Goal: Information Seeking & Learning: Learn about a topic

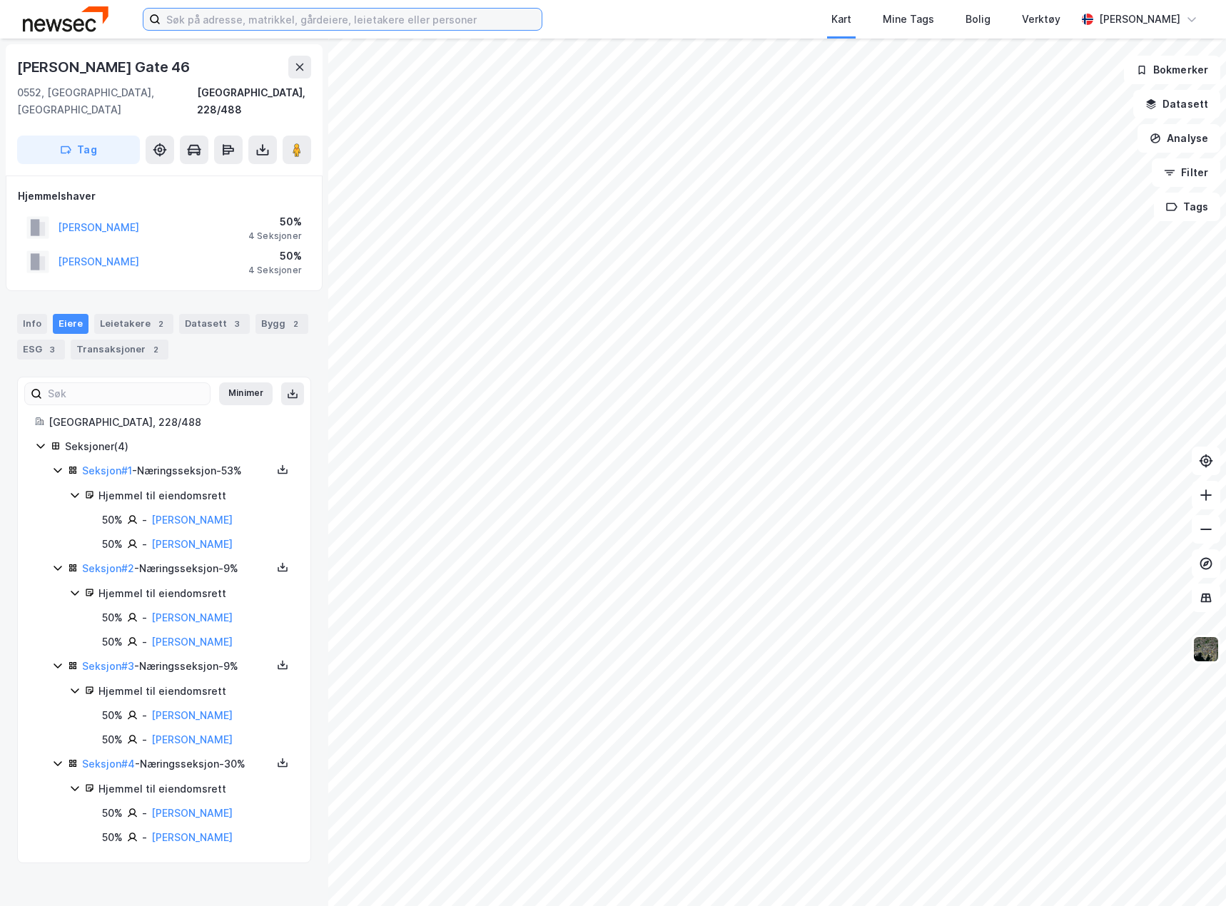
click at [209, 19] on input at bounding box center [351, 19] width 381 height 21
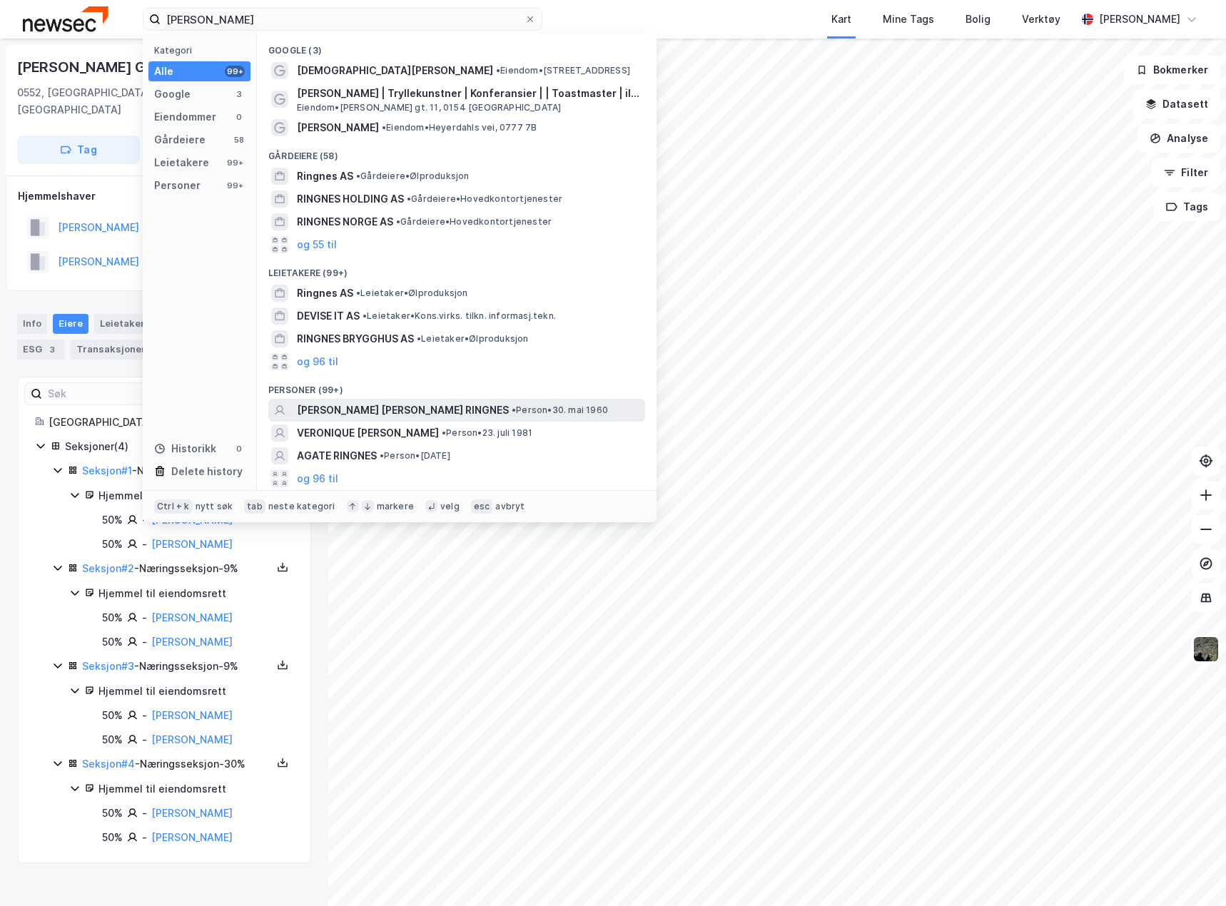
click at [395, 413] on span "[PERSON_NAME] [PERSON_NAME] RINGNES" at bounding box center [403, 410] width 212 height 17
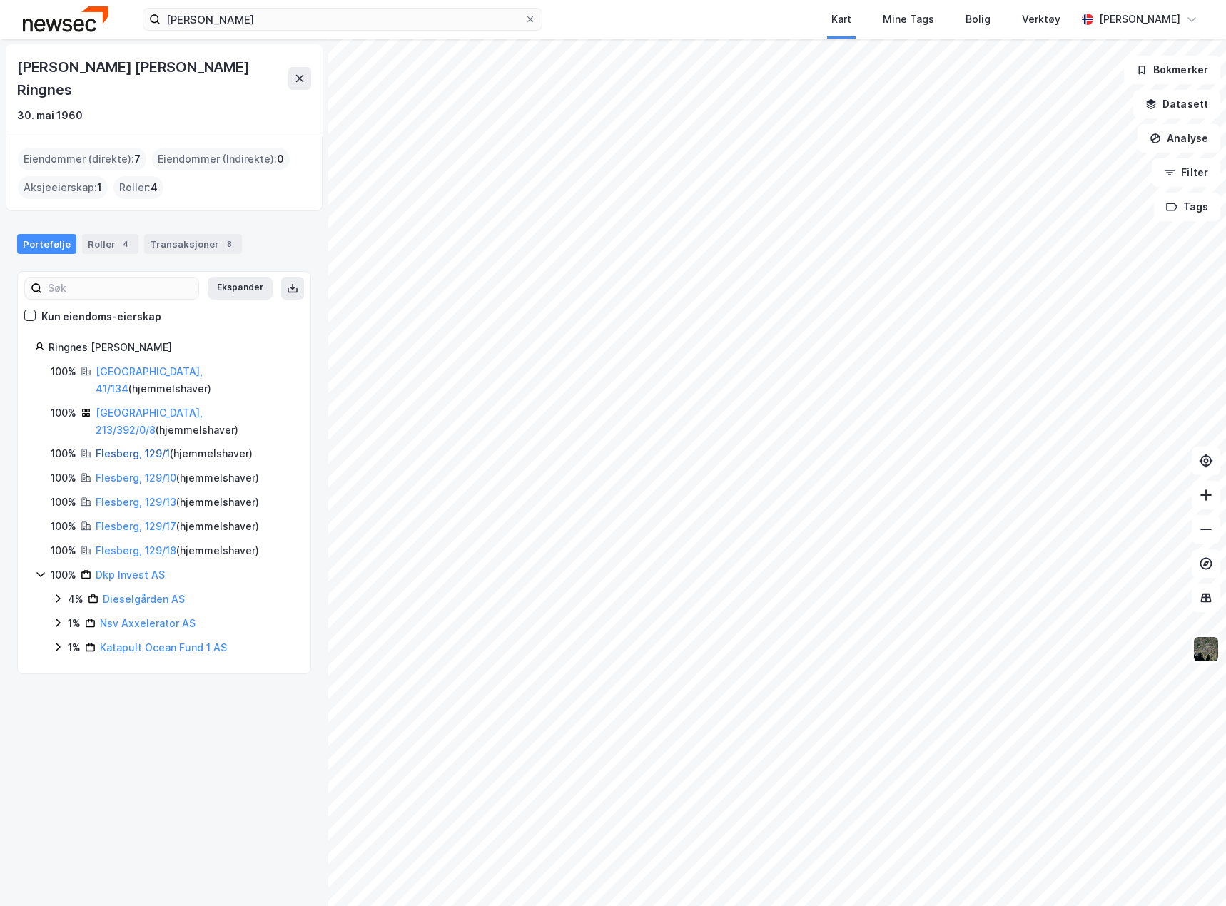
click at [141, 447] on link "Flesberg, 129/1" at bounding box center [133, 453] width 74 height 12
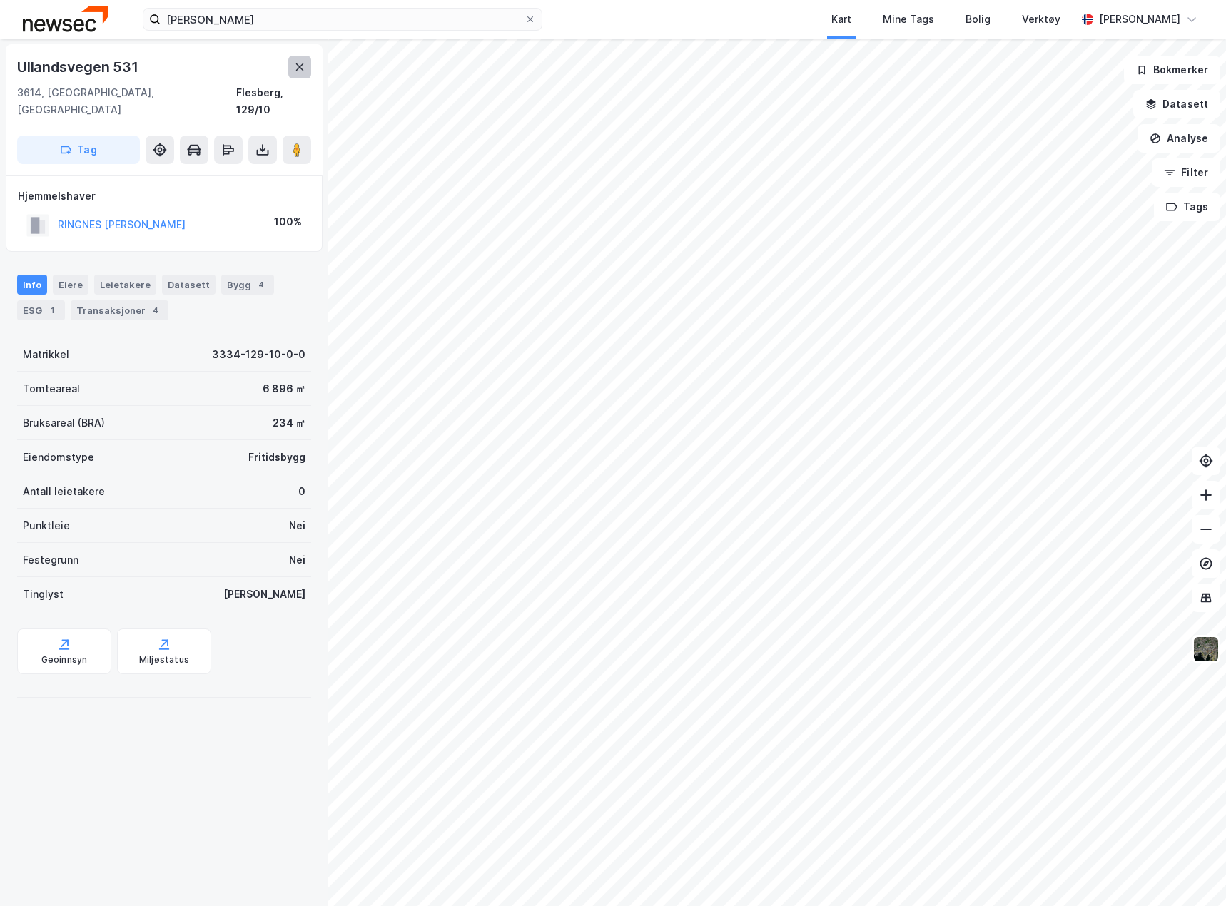
click at [298, 73] on button at bounding box center [299, 67] width 23 height 23
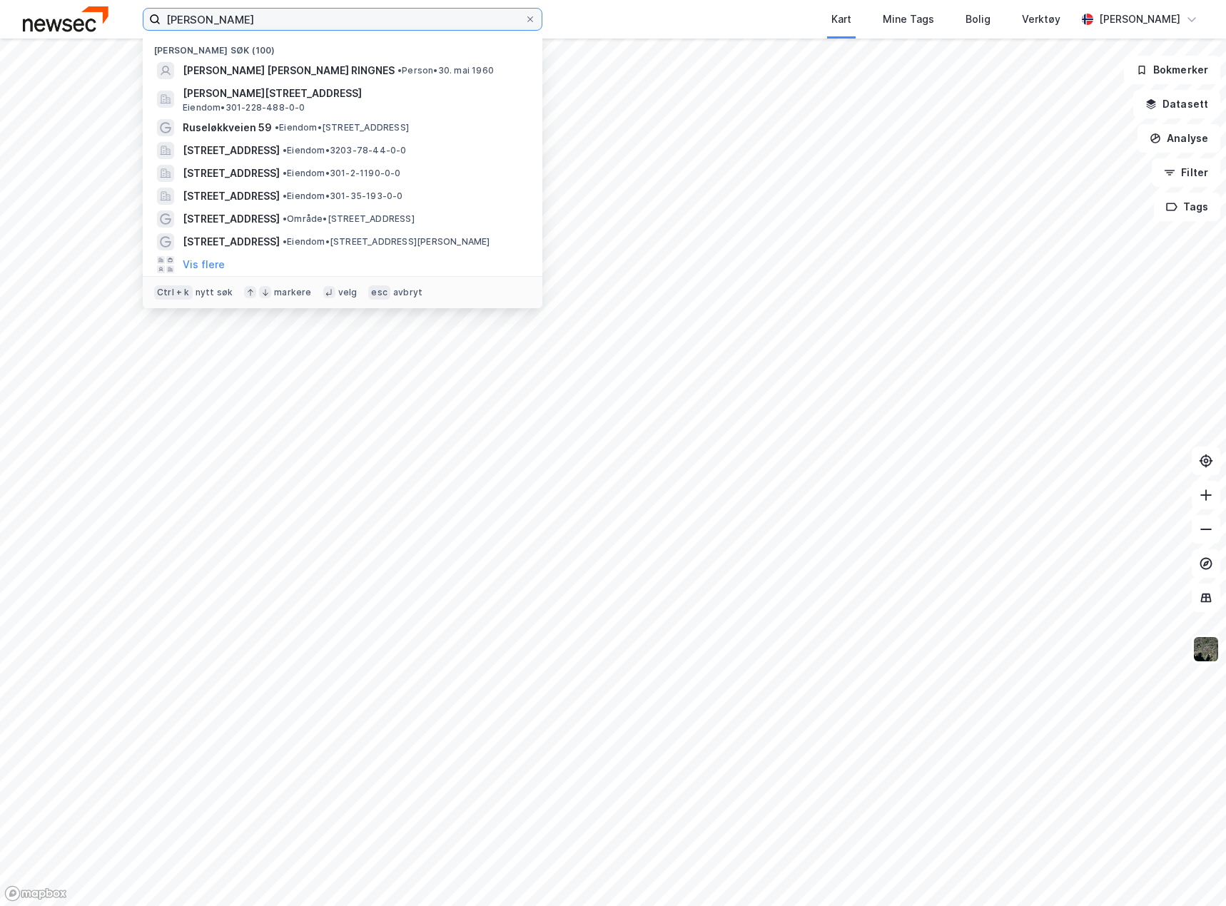
click at [272, 20] on input "[PERSON_NAME]" at bounding box center [343, 19] width 364 height 21
click at [271, 69] on span "[PERSON_NAME] [PERSON_NAME] RINGNES" at bounding box center [289, 70] width 212 height 17
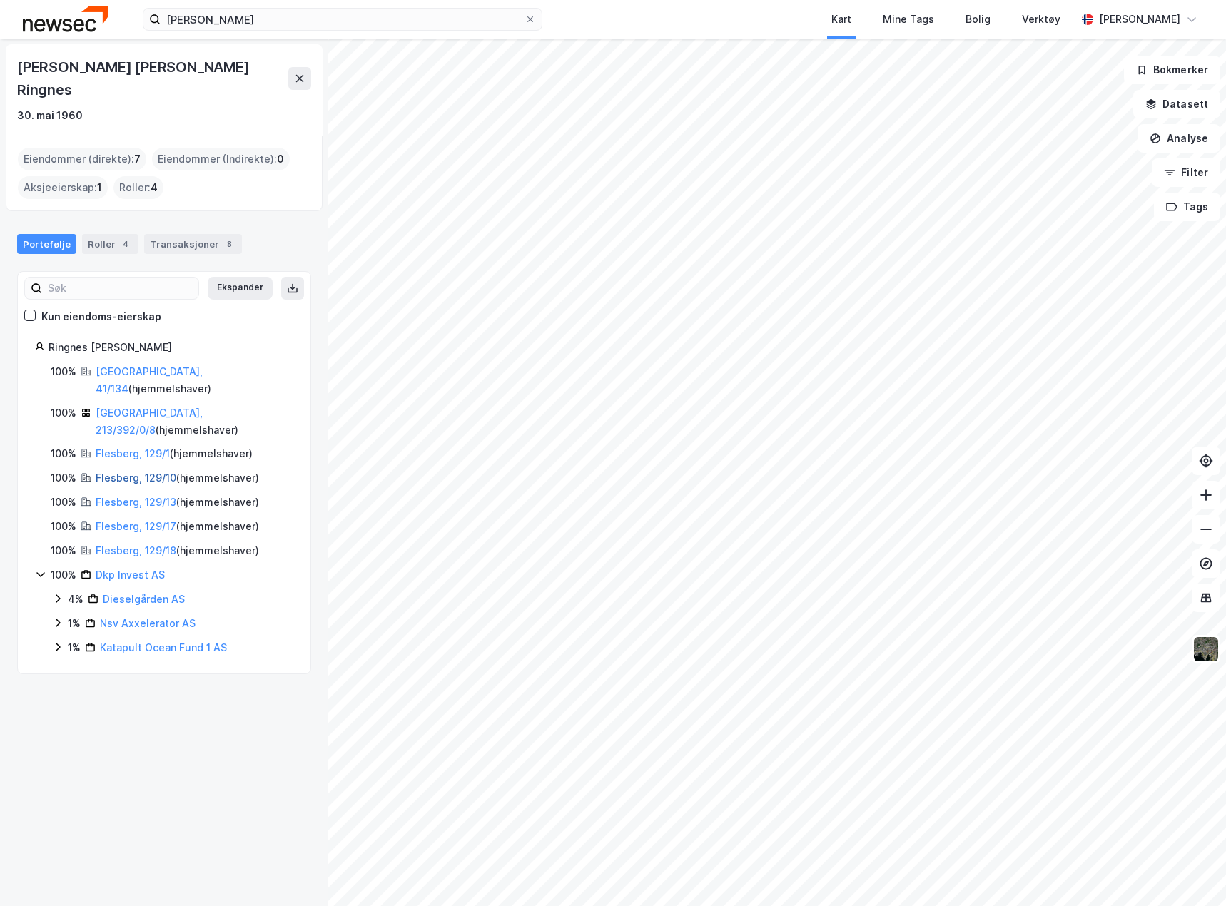
click at [160, 472] on link "Flesberg, 129/10" at bounding box center [136, 478] width 81 height 12
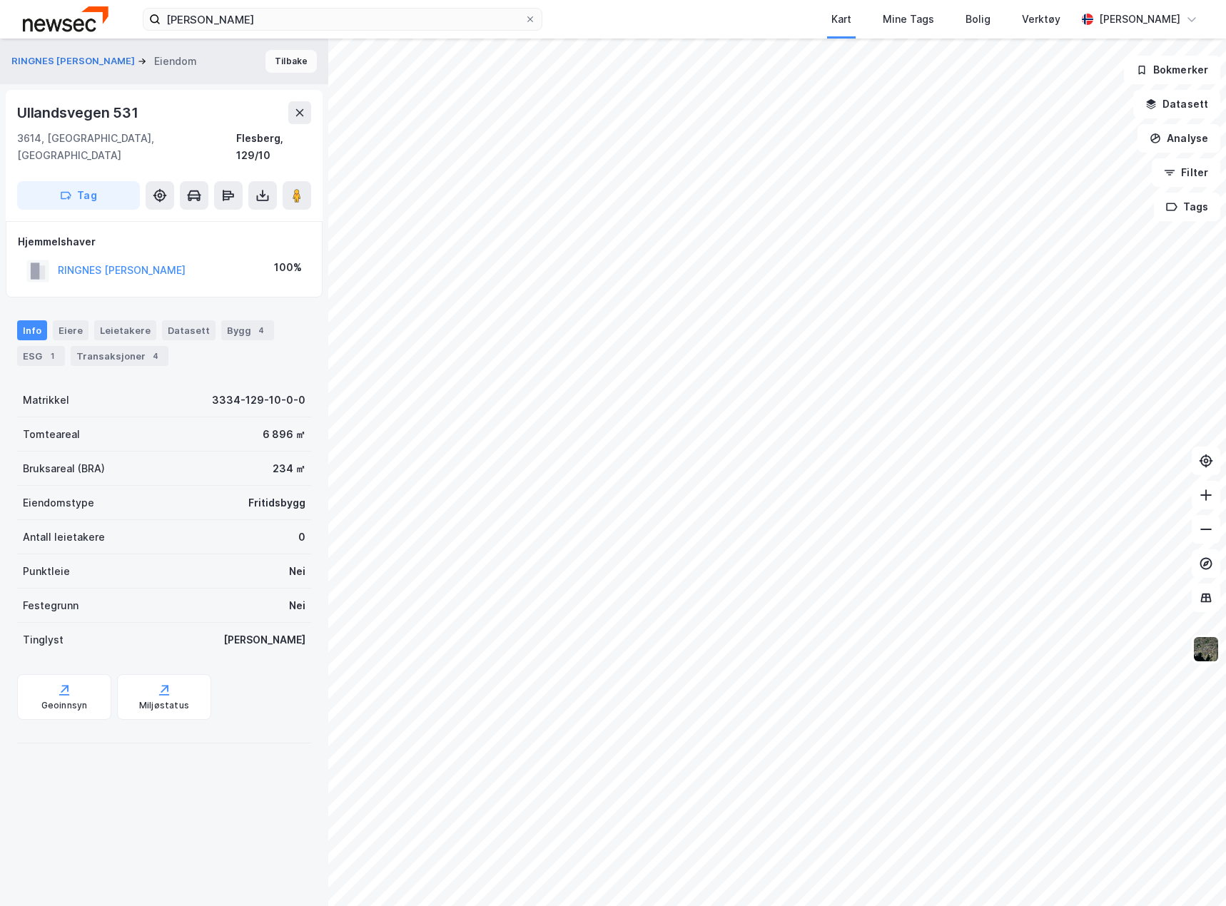
click at [272, 53] on button "Tilbake" at bounding box center [290, 61] width 51 height 23
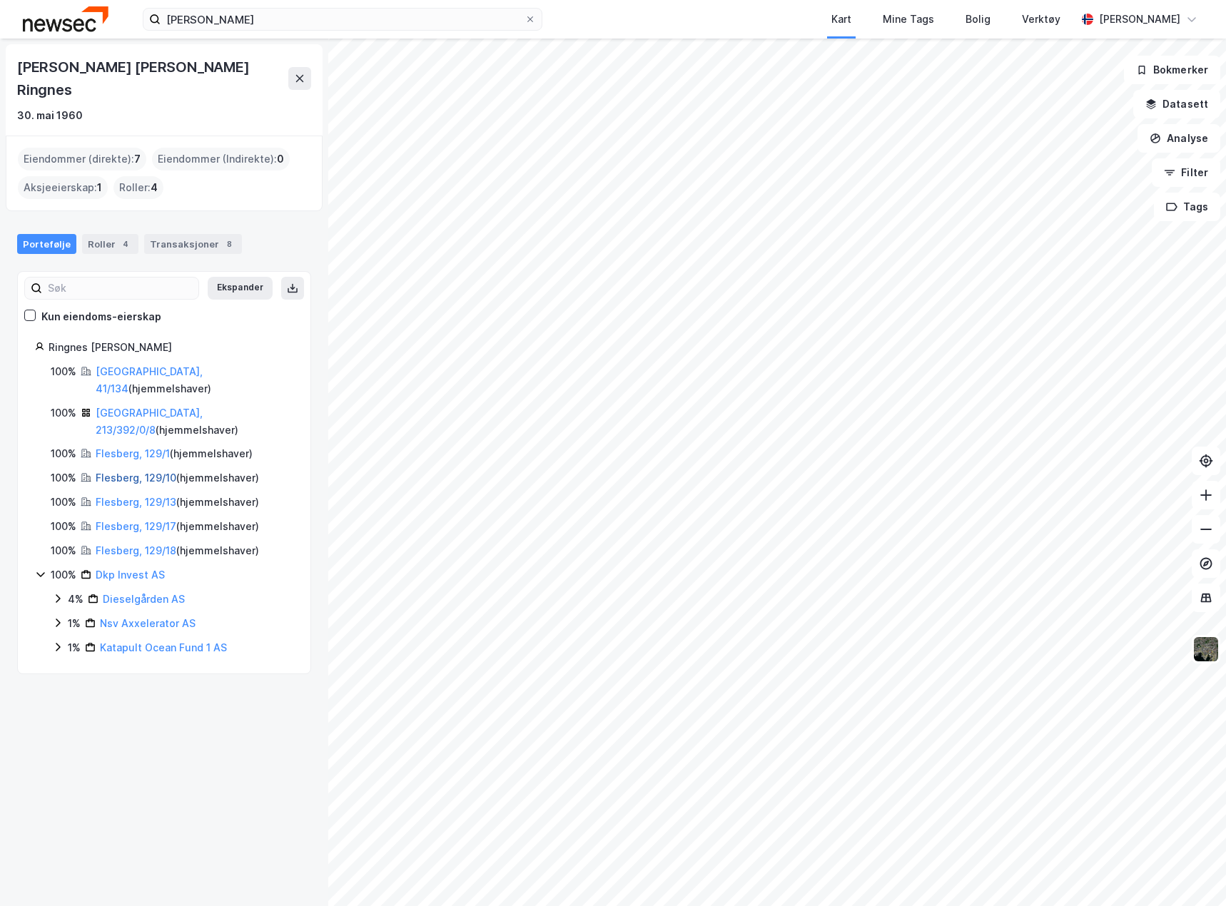
click at [139, 472] on link "Flesberg, 129/10" at bounding box center [136, 478] width 81 height 12
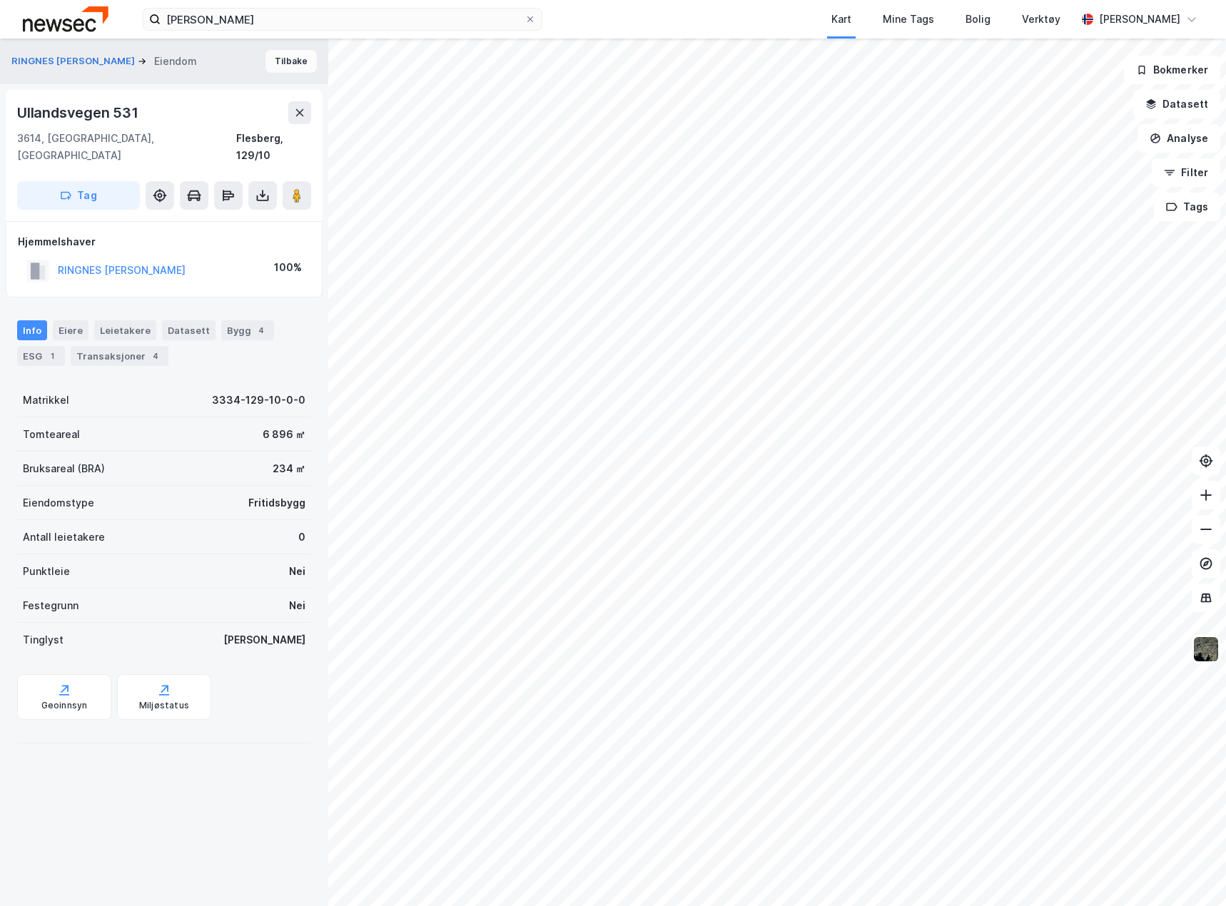
click at [288, 59] on button "Tilbake" at bounding box center [290, 61] width 51 height 23
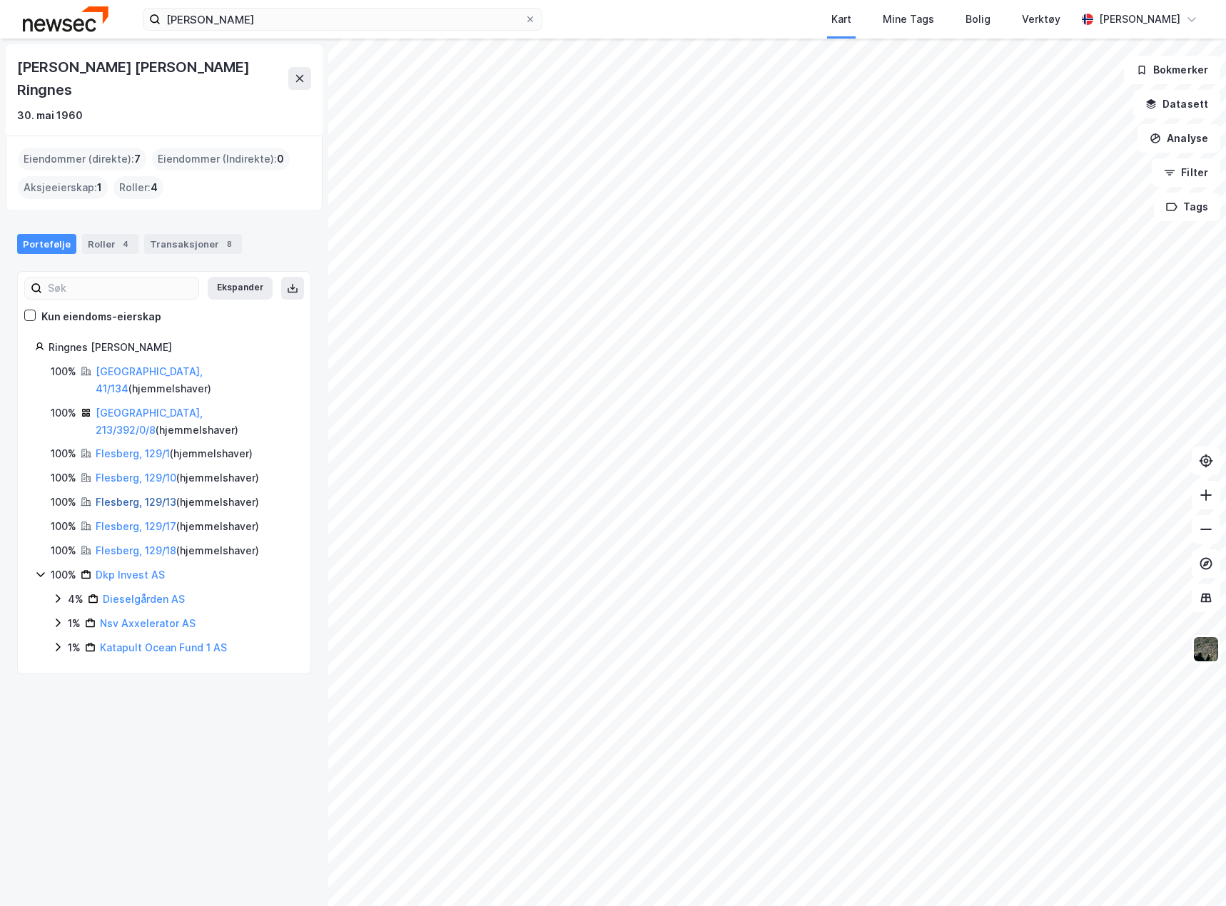
click at [131, 496] on link "Flesberg, 129/13" at bounding box center [136, 502] width 81 height 12
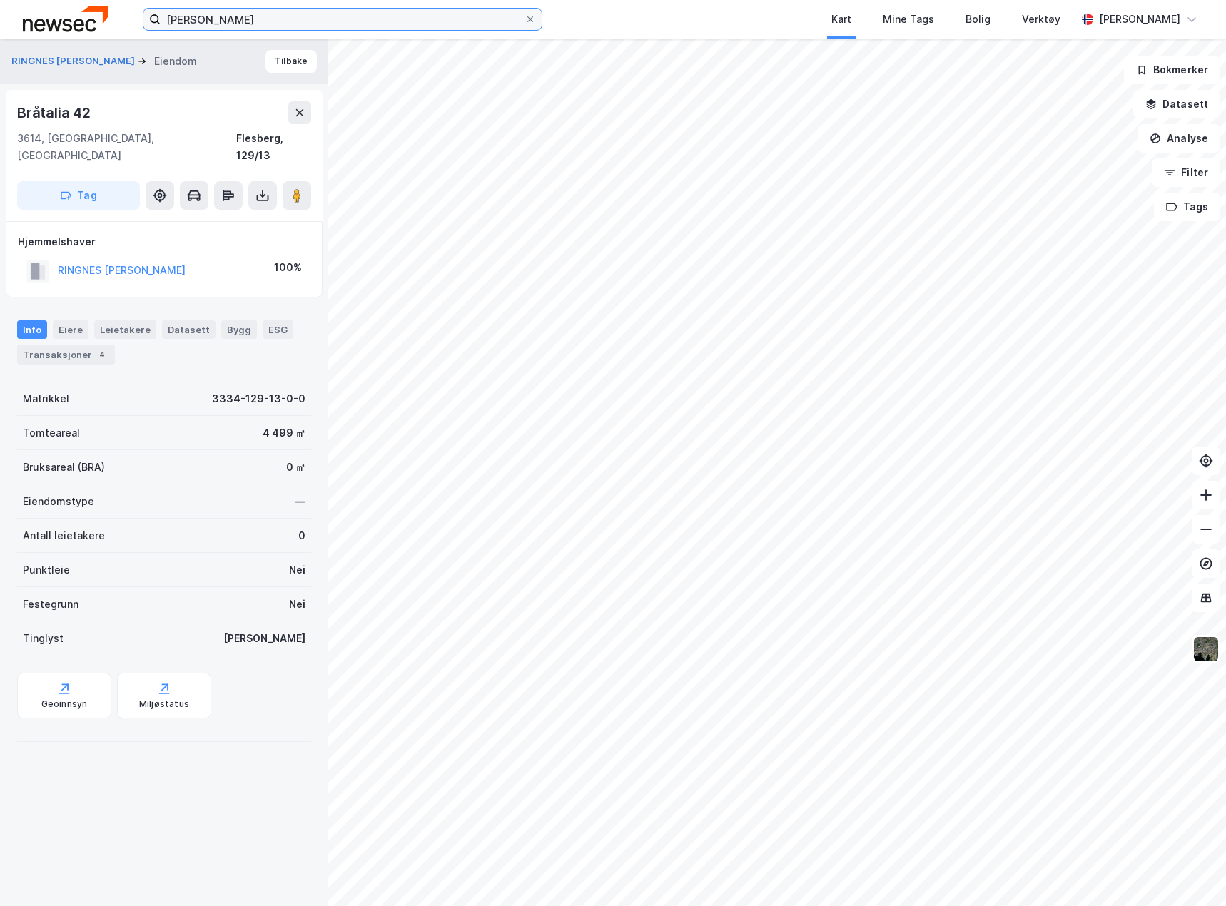
click at [275, 20] on input "[PERSON_NAME]" at bounding box center [343, 19] width 364 height 21
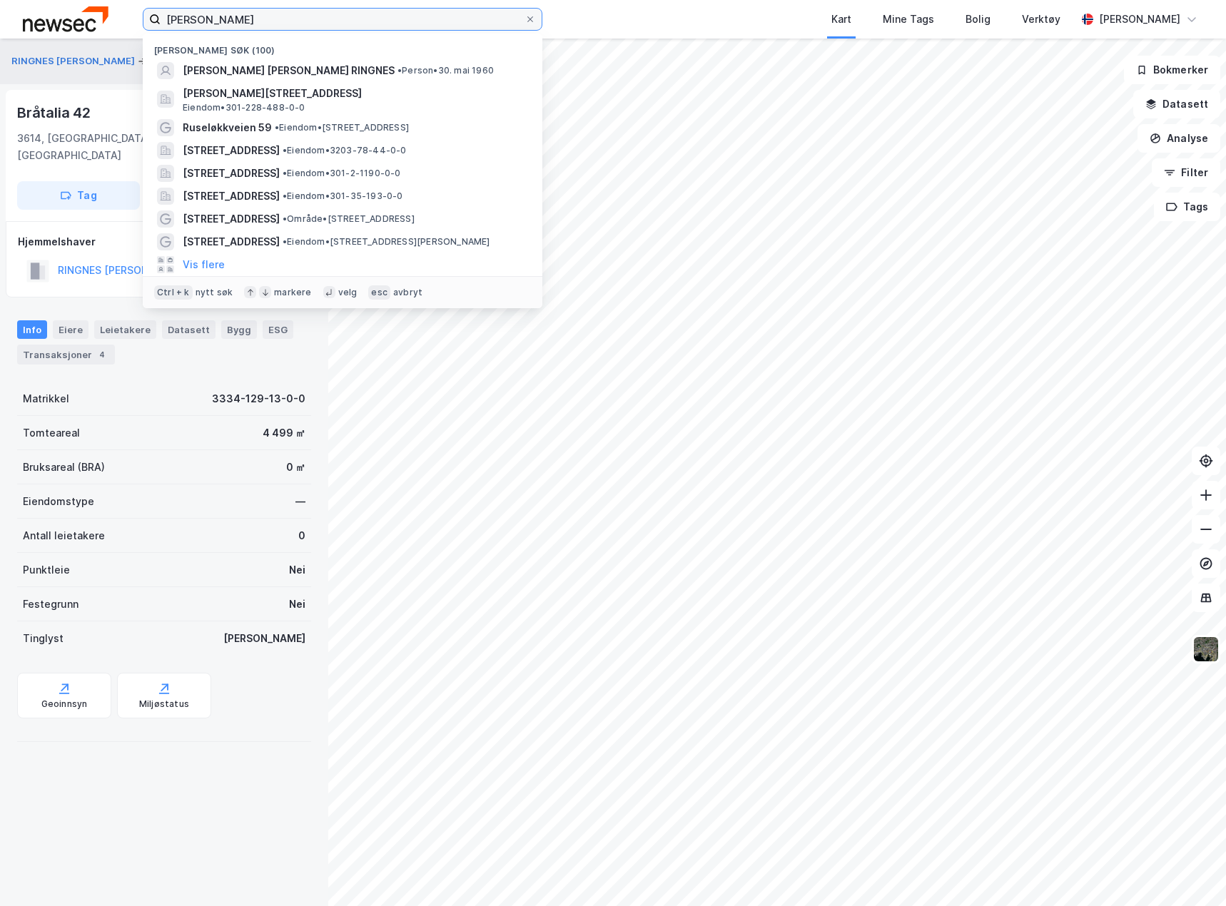
click at [275, 20] on input "[PERSON_NAME]" at bounding box center [343, 19] width 364 height 21
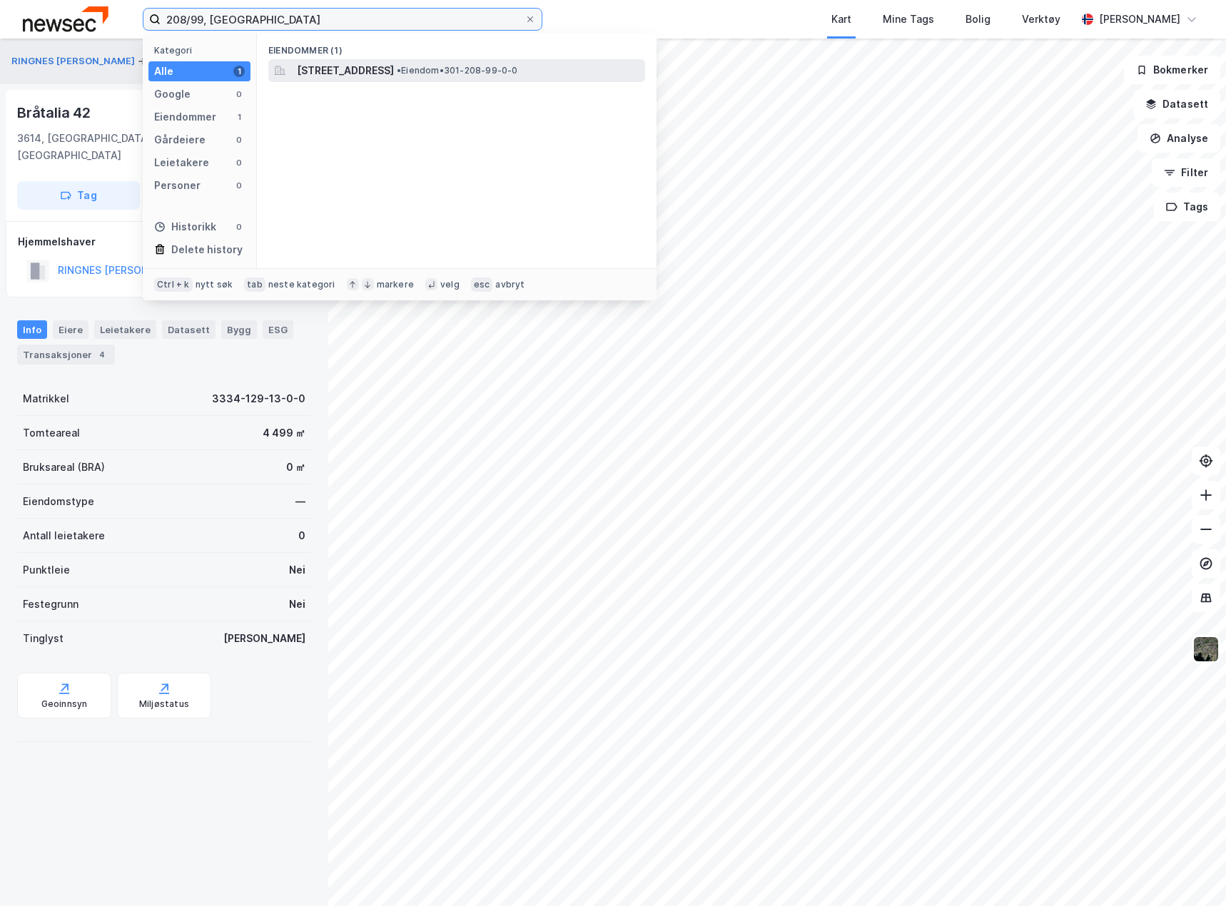
type input "208/99, [GEOGRAPHIC_DATA]"
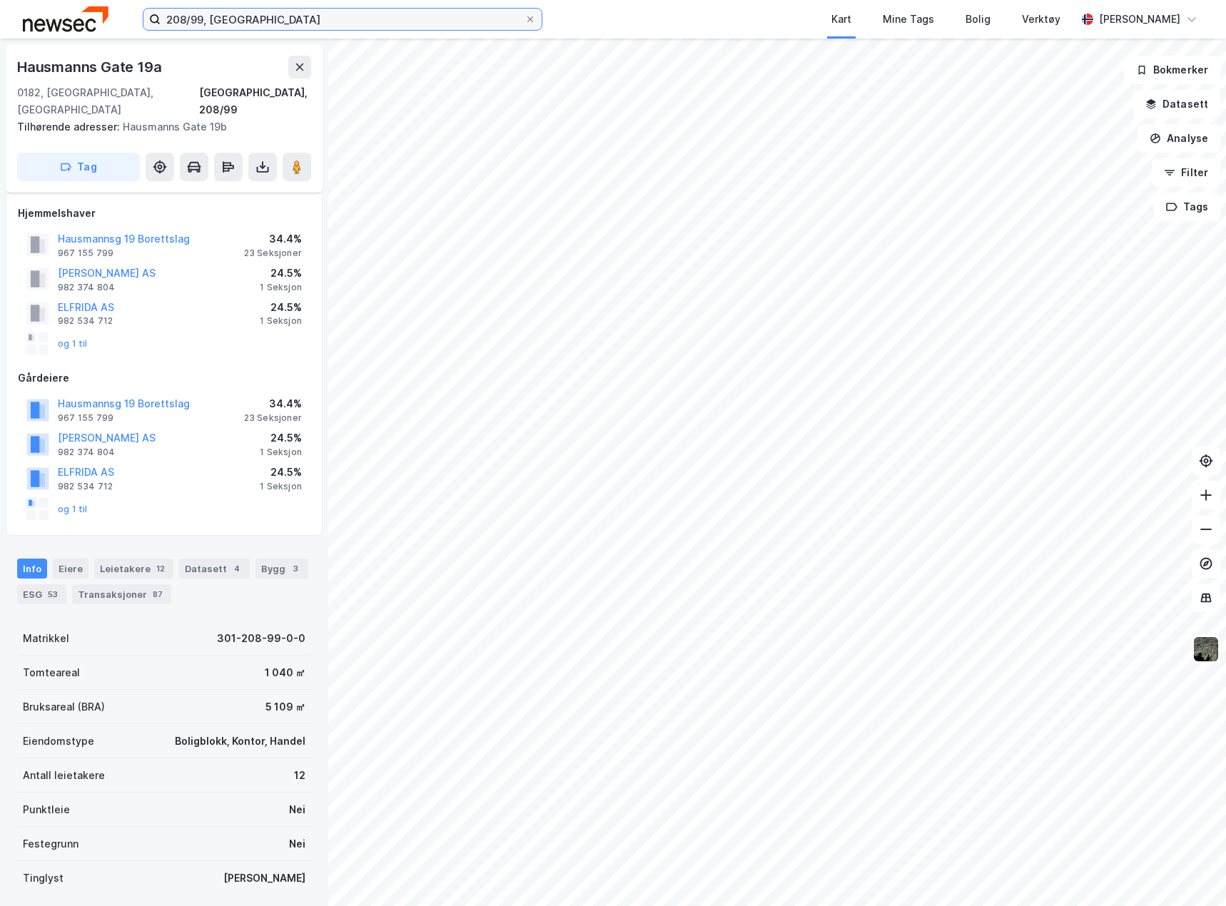
scroll to position [197, 0]
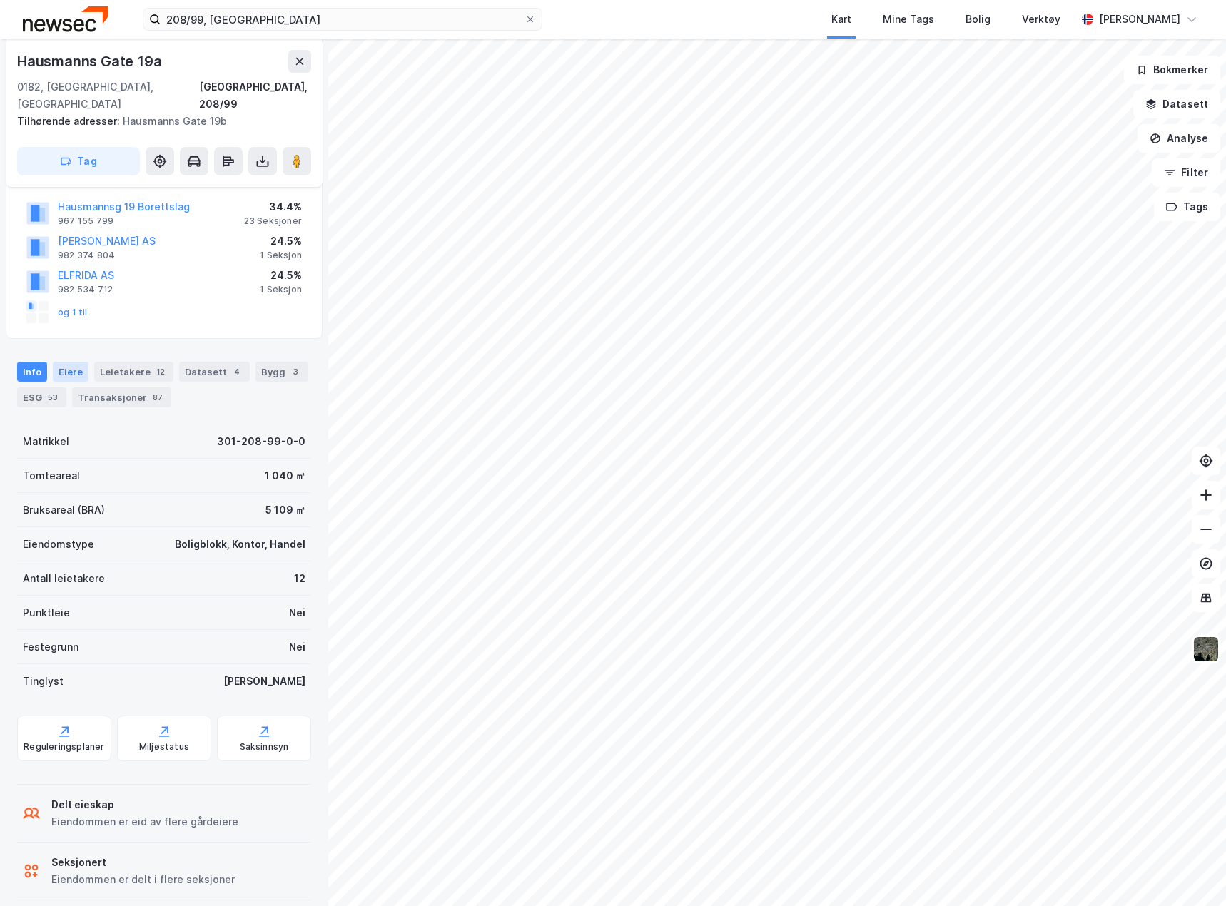
click at [79, 362] on div "Eiere" at bounding box center [71, 372] width 36 height 20
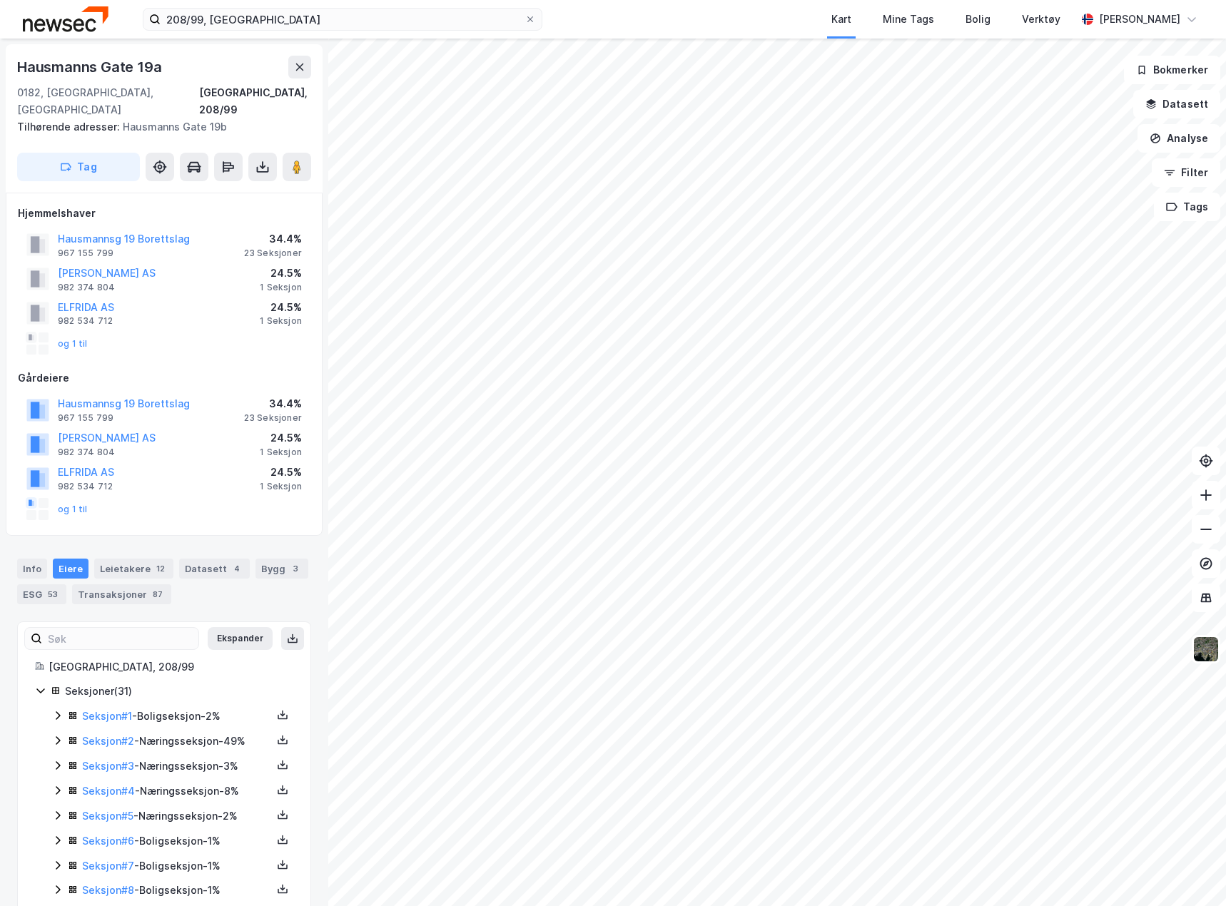
scroll to position [143, 0]
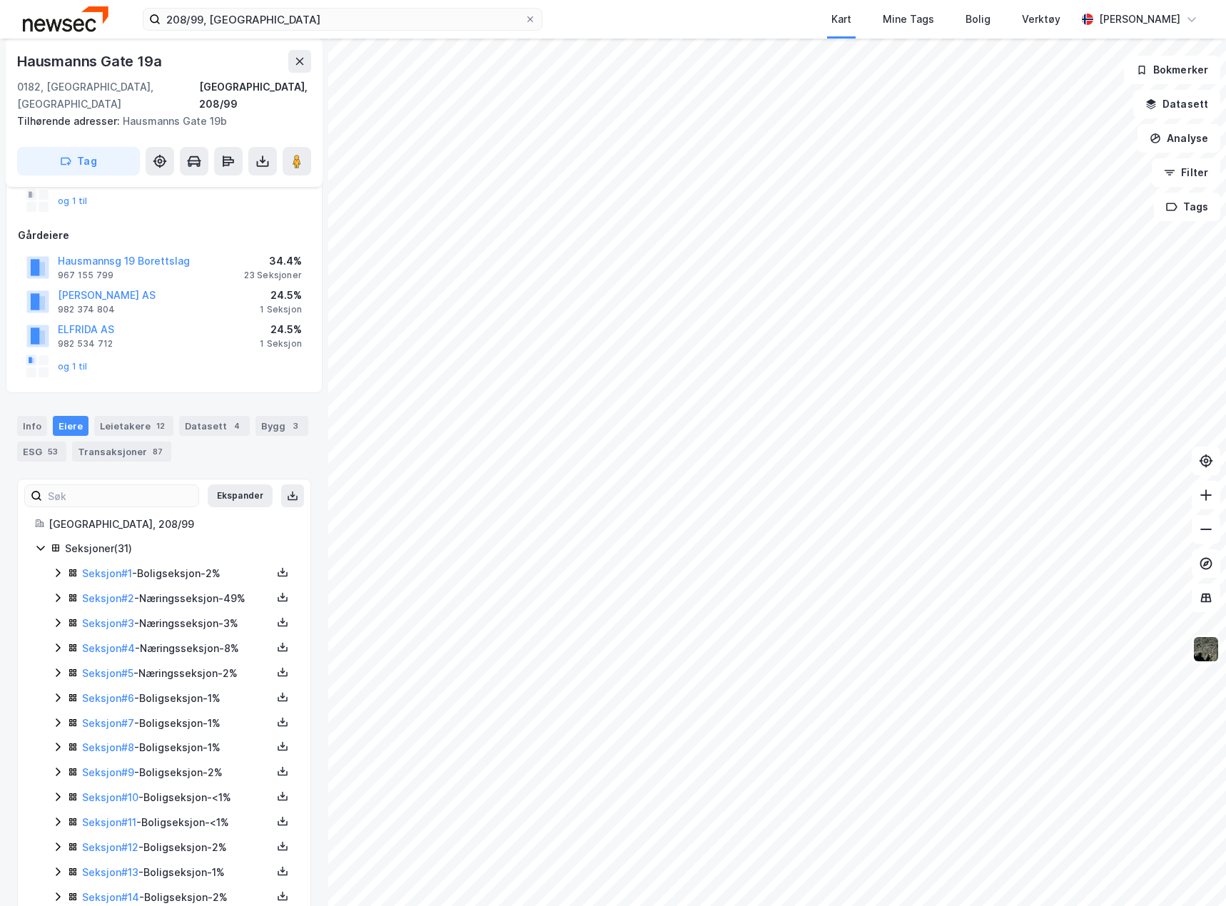
click at [61, 592] on icon at bounding box center [57, 597] width 11 height 11
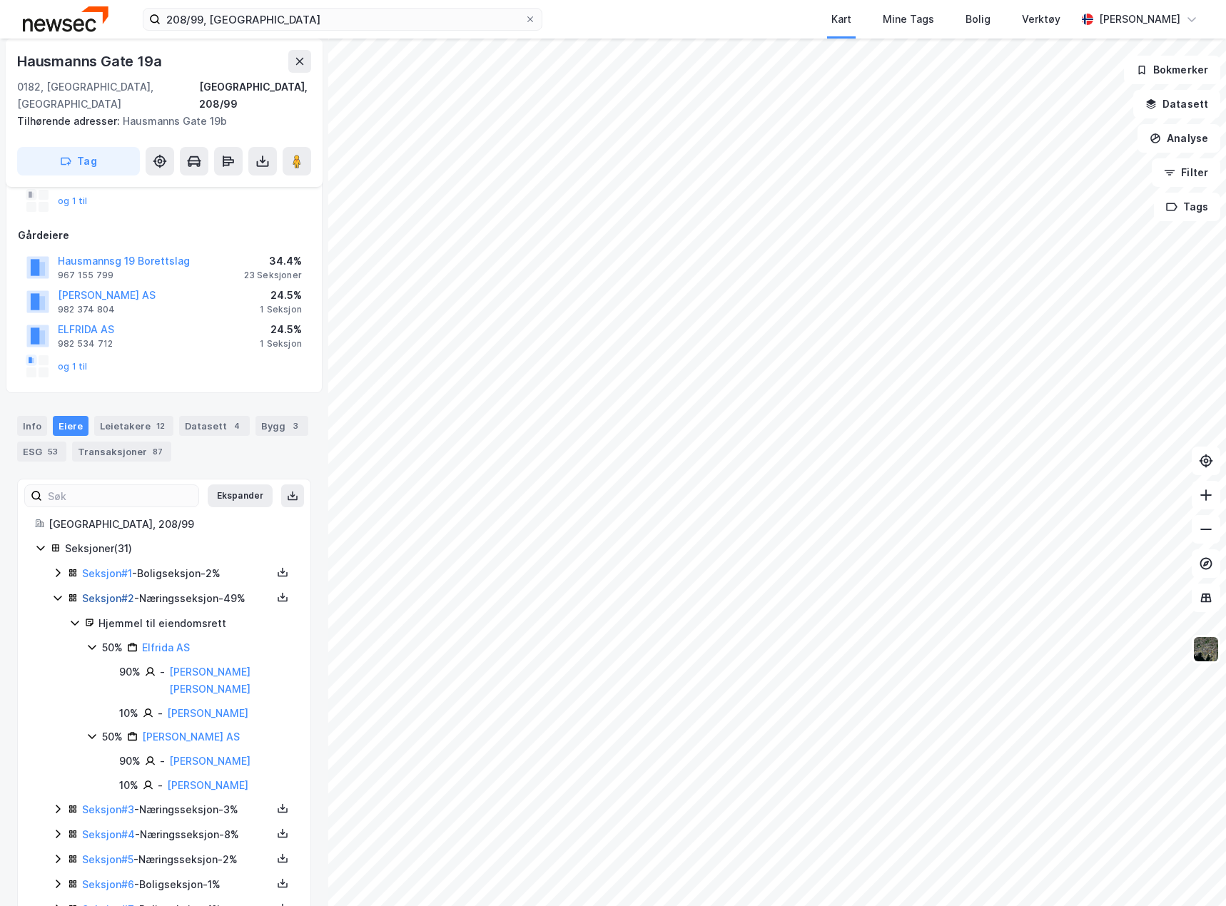
click at [112, 592] on link "Seksjon # 2" at bounding box center [108, 598] width 52 height 12
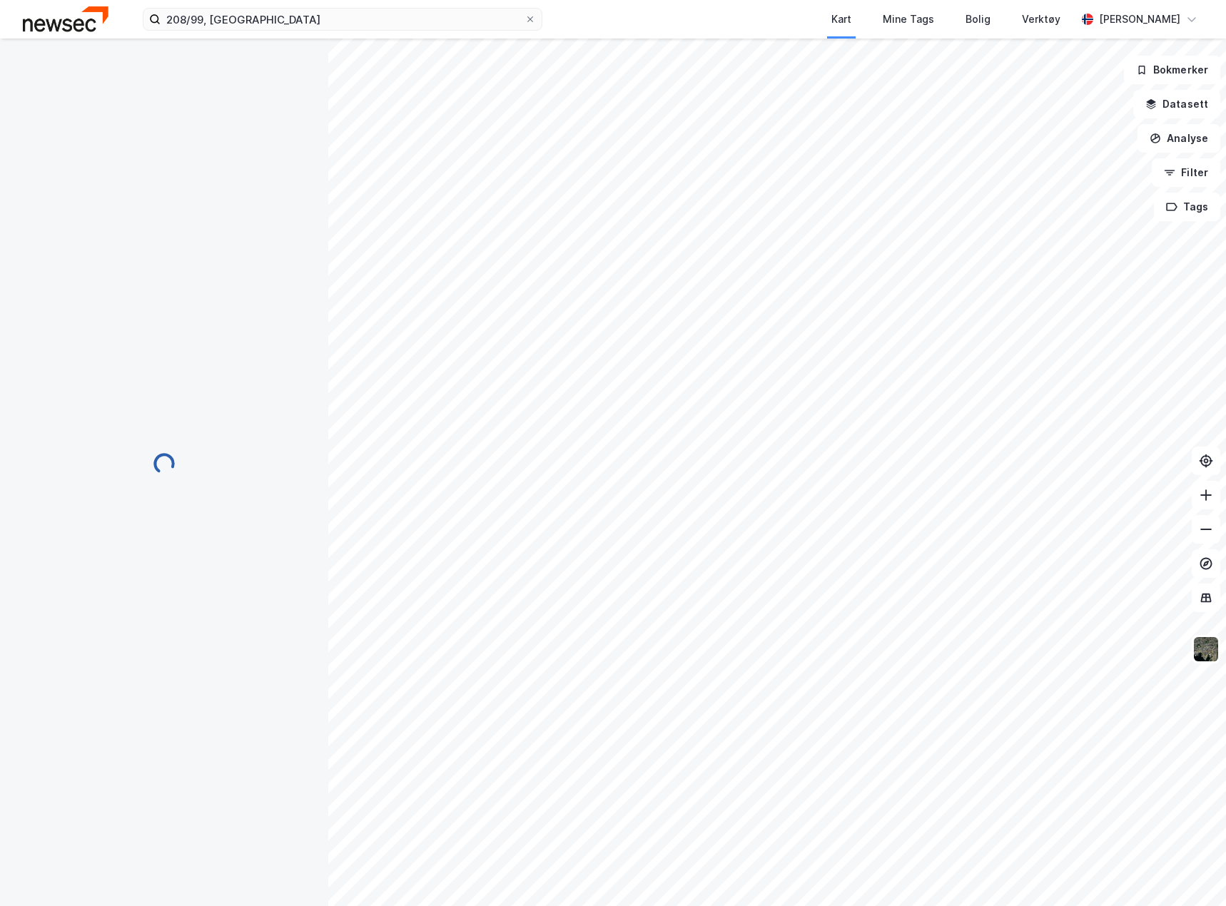
scroll to position [26, 0]
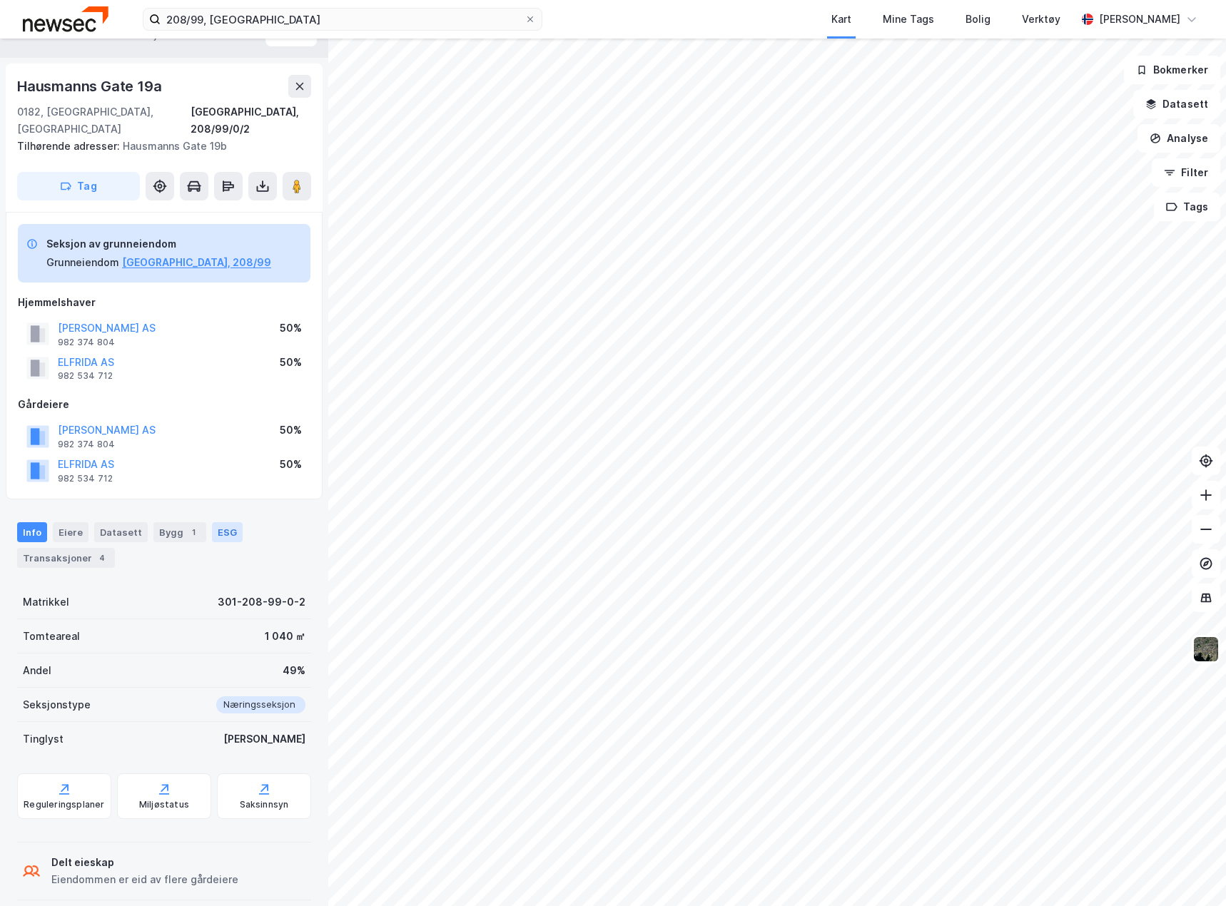
click at [224, 522] on div "ESG" at bounding box center [227, 532] width 31 height 20
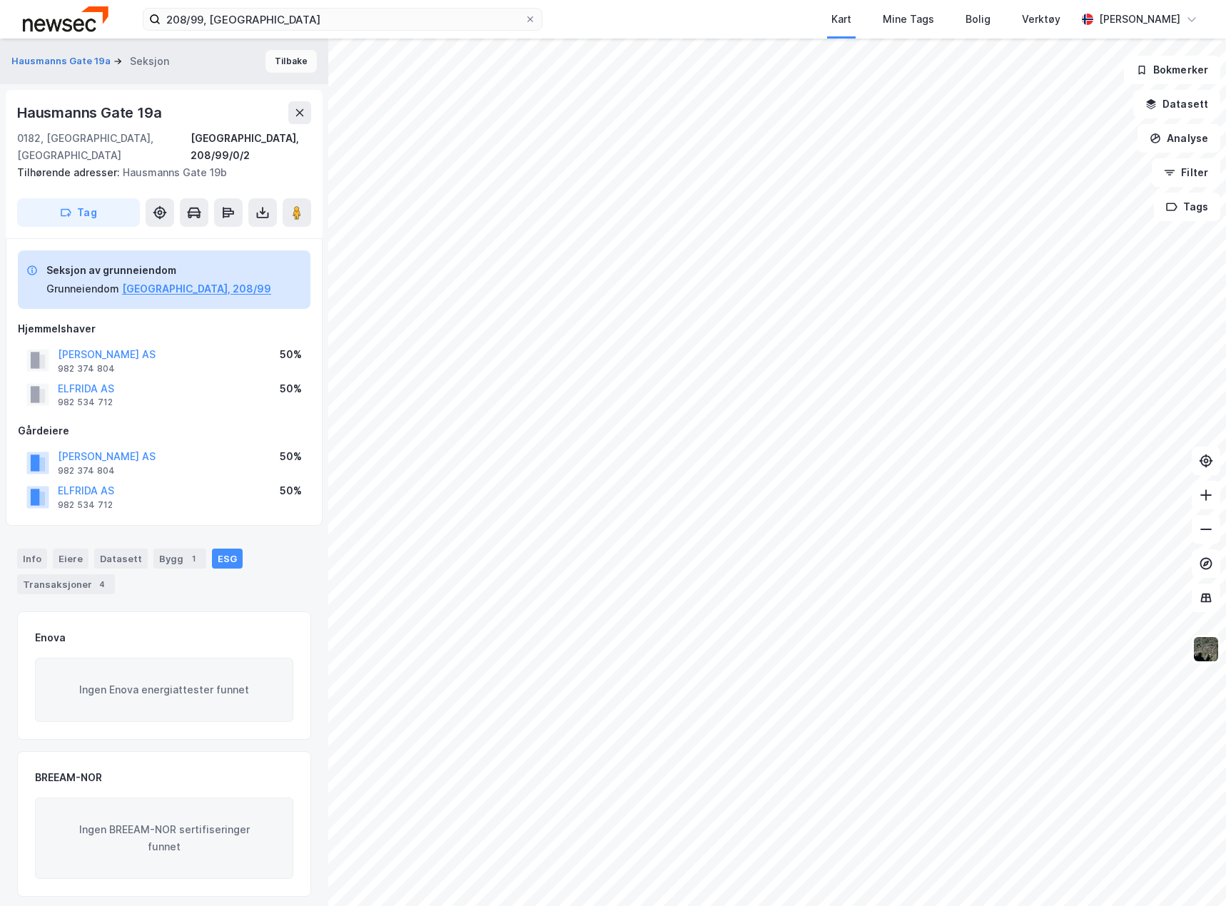
click at [274, 62] on button "Tilbake" at bounding box center [290, 61] width 51 height 23
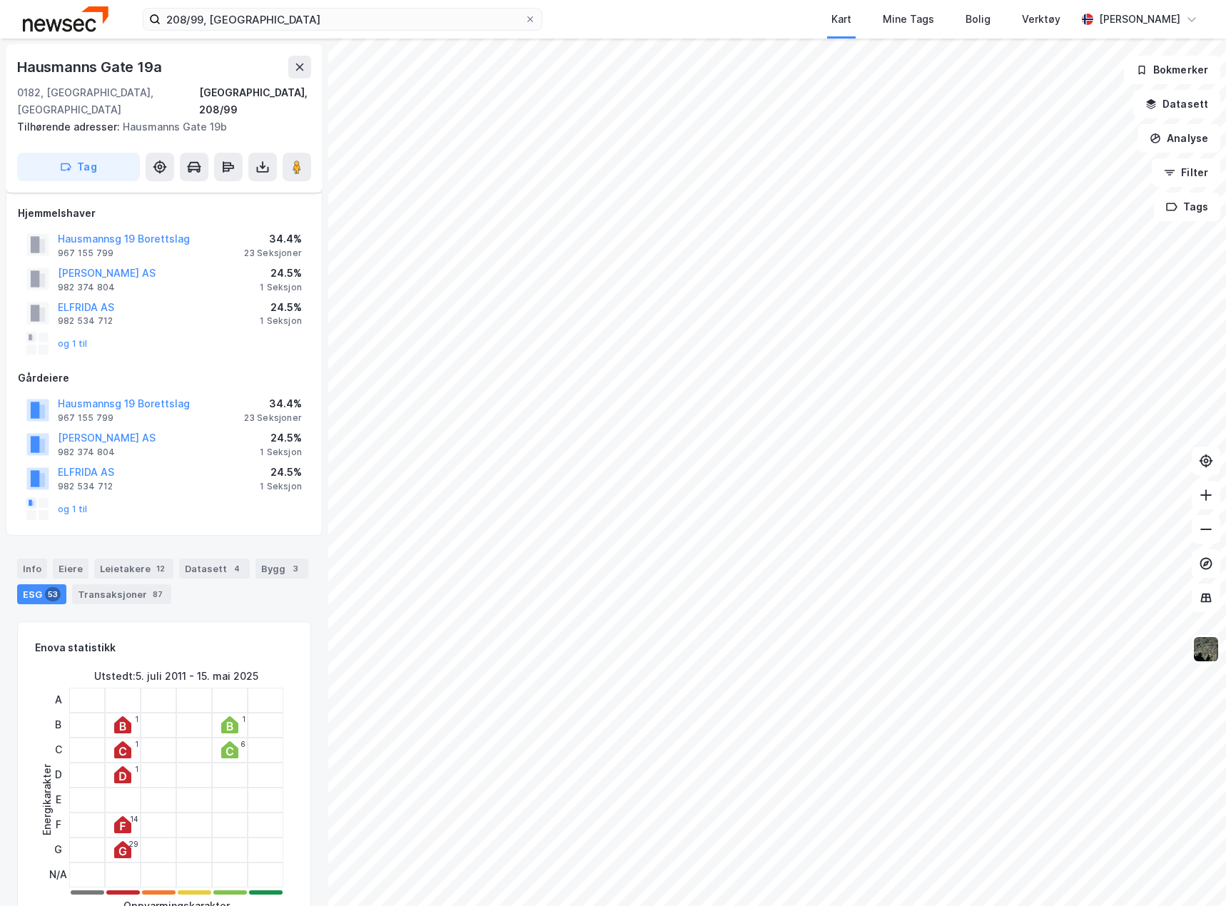
scroll to position [26, 0]
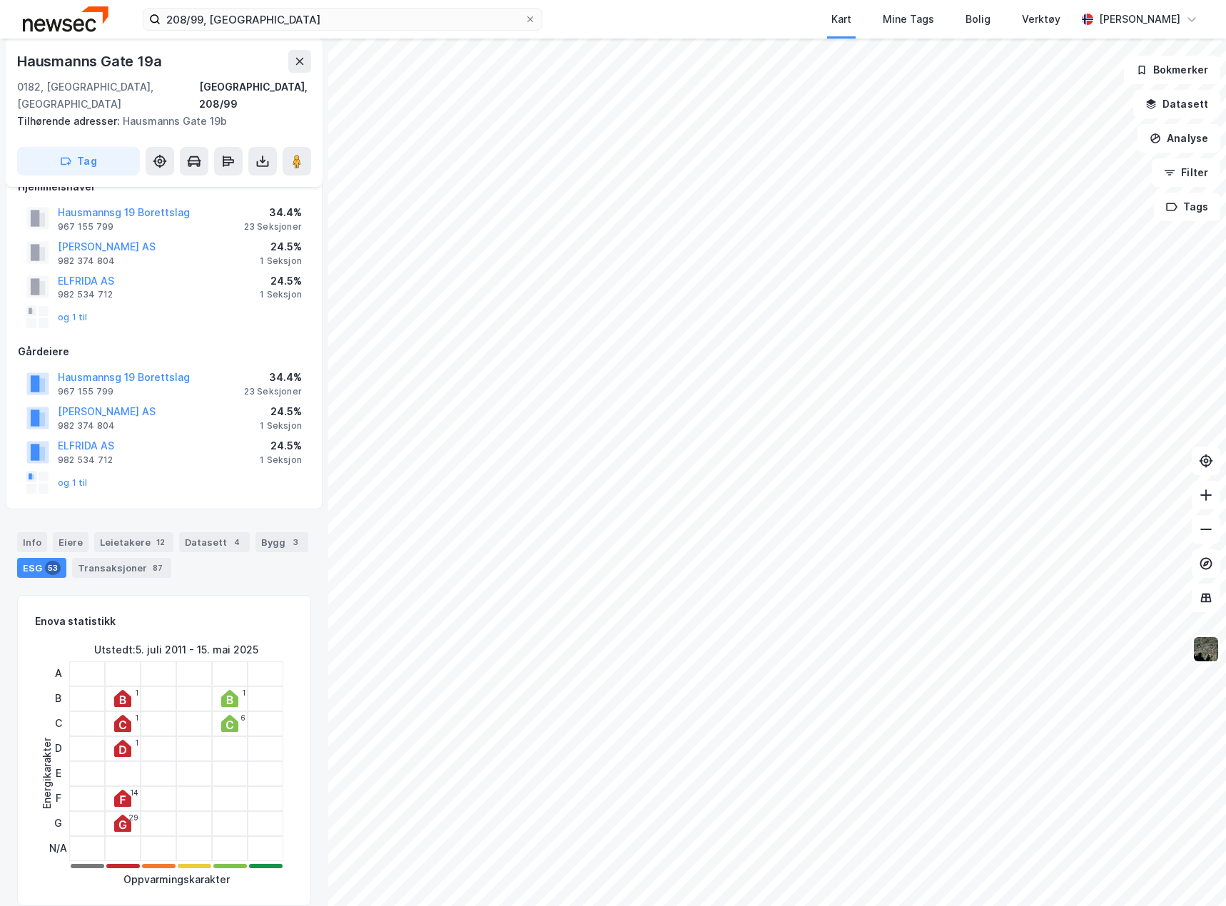
click at [39, 558] on div "ESG 53" at bounding box center [41, 568] width 49 height 20
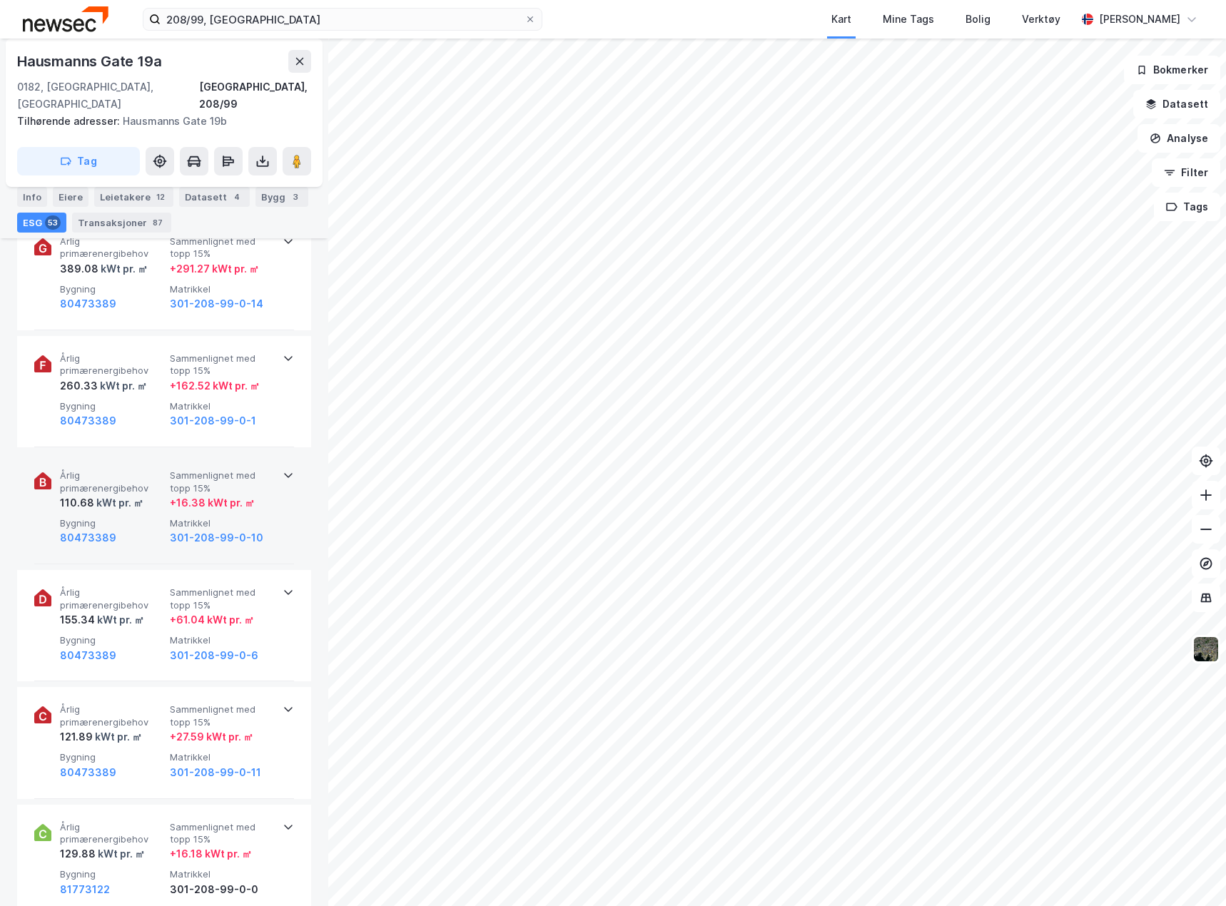
scroll to position [1097, 0]
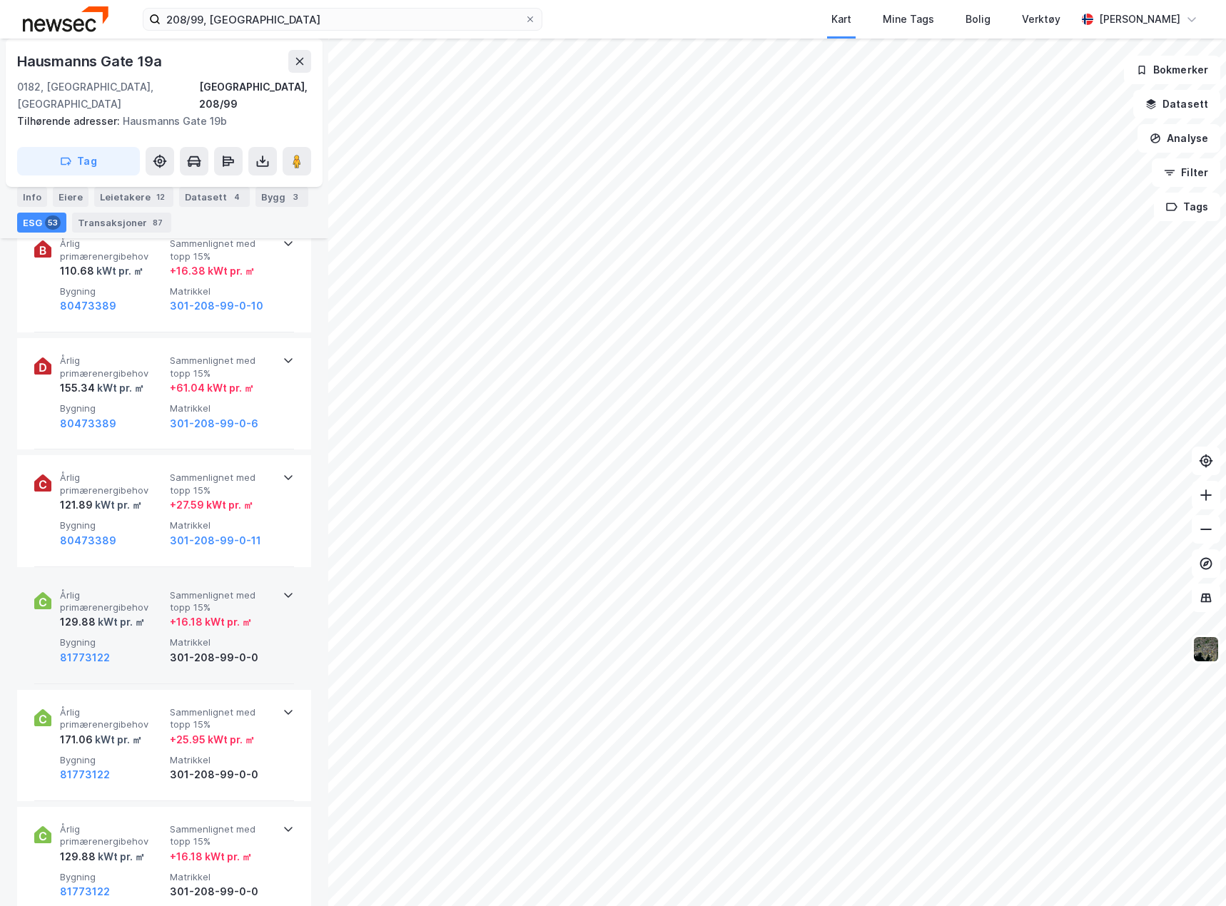
click at [269, 584] on div "Årlig primærenergibehov 129.88 kWt pr. ㎡ Sammenlignet med [PERSON_NAME] 15% + 1…" at bounding box center [164, 628] width 260 height 111
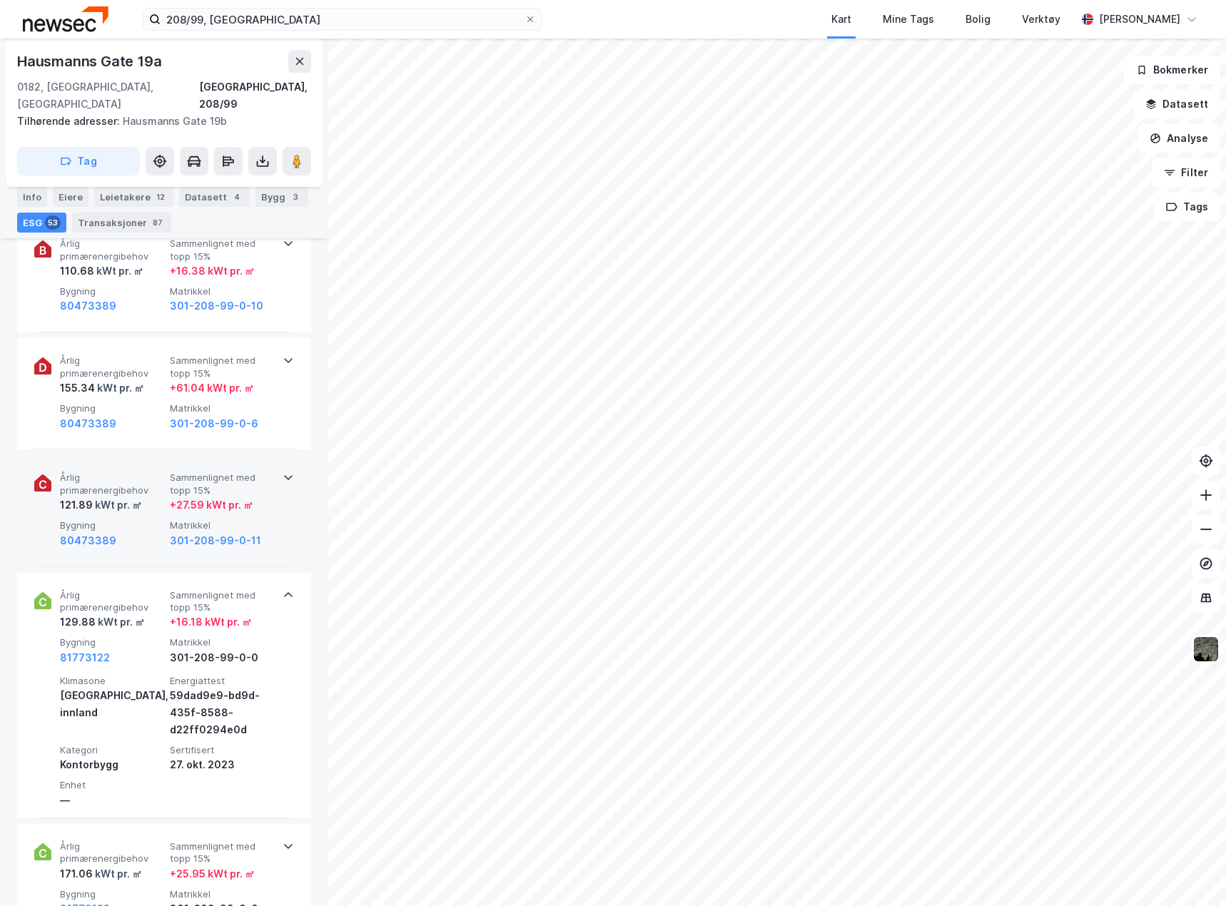
click at [278, 536] on div "Årlig primærenergibehov 121.89 kWt pr. ㎡ Sammenlignet med [PERSON_NAME] 15% + 2…" at bounding box center [164, 510] width 260 height 111
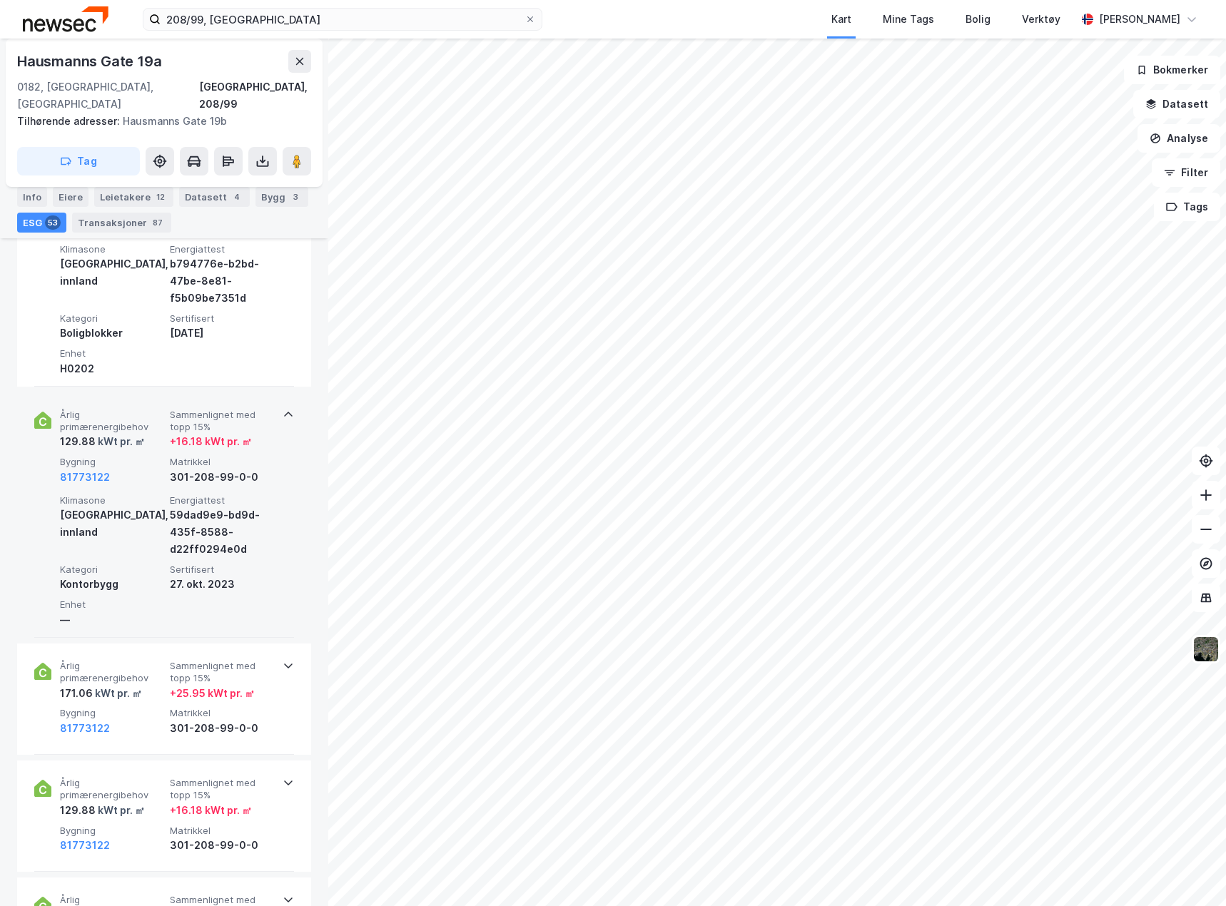
scroll to position [1454, 0]
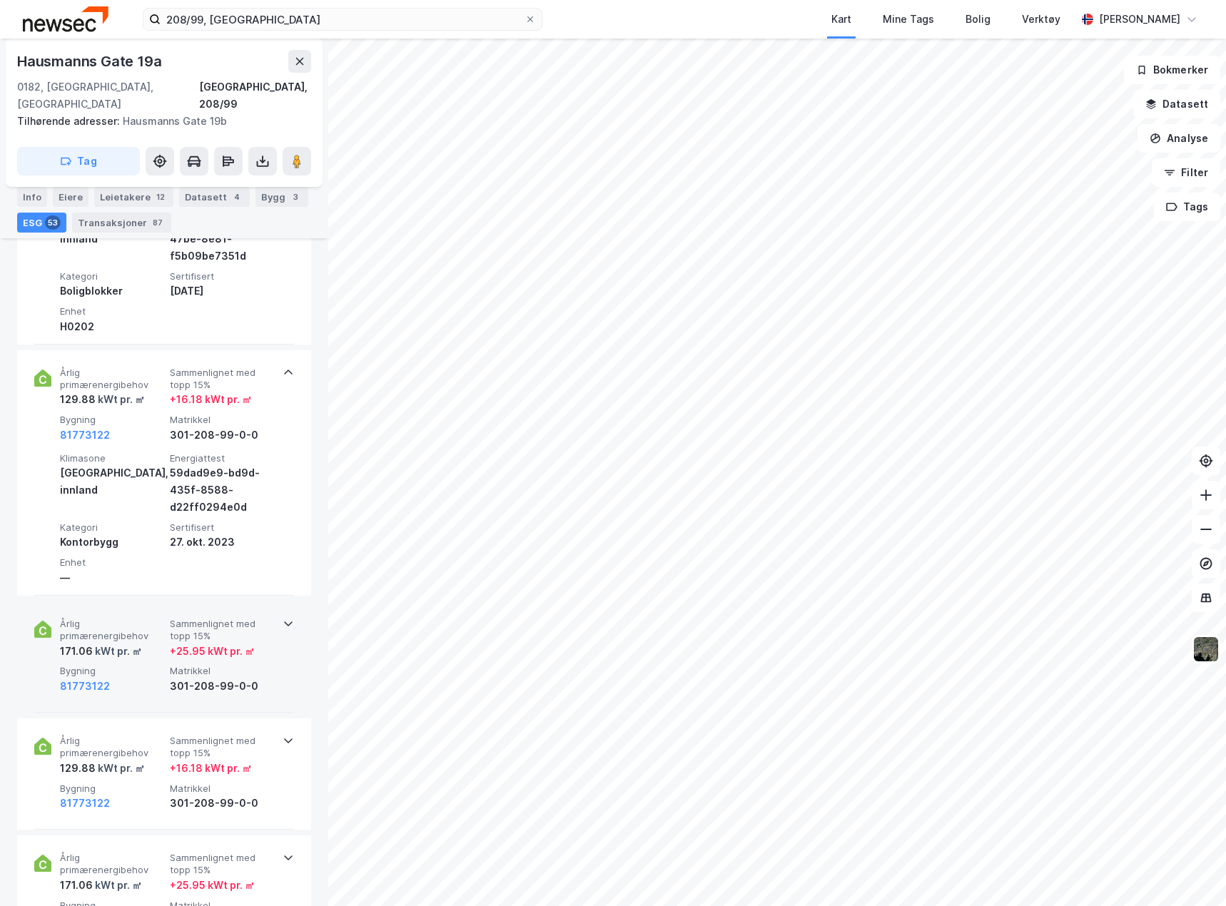
click at [278, 668] on div "Årlig primærenergibehov 171.06 kWt pr. ㎡ Sammenlignet med [PERSON_NAME] 15% + 2…" at bounding box center [164, 657] width 260 height 111
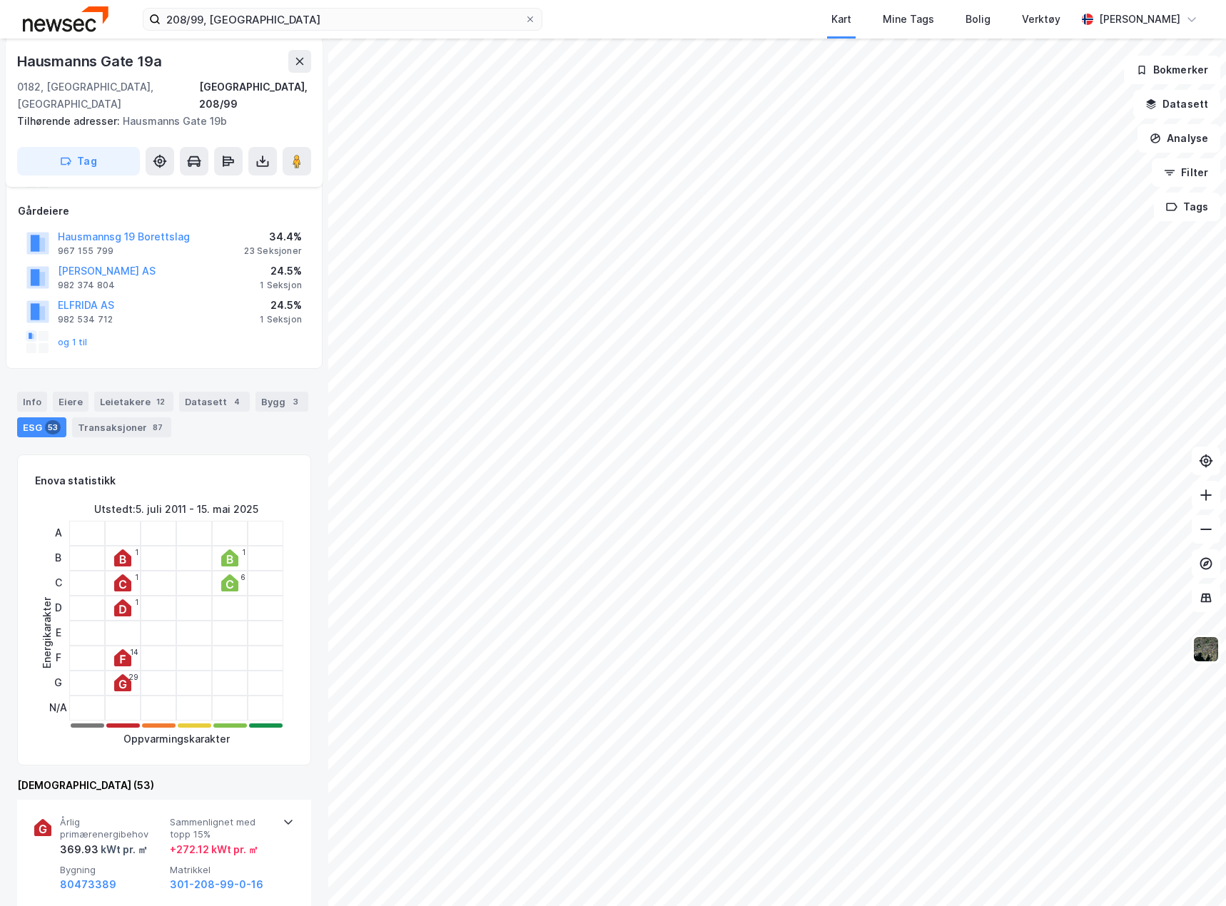
scroll to position [0, 0]
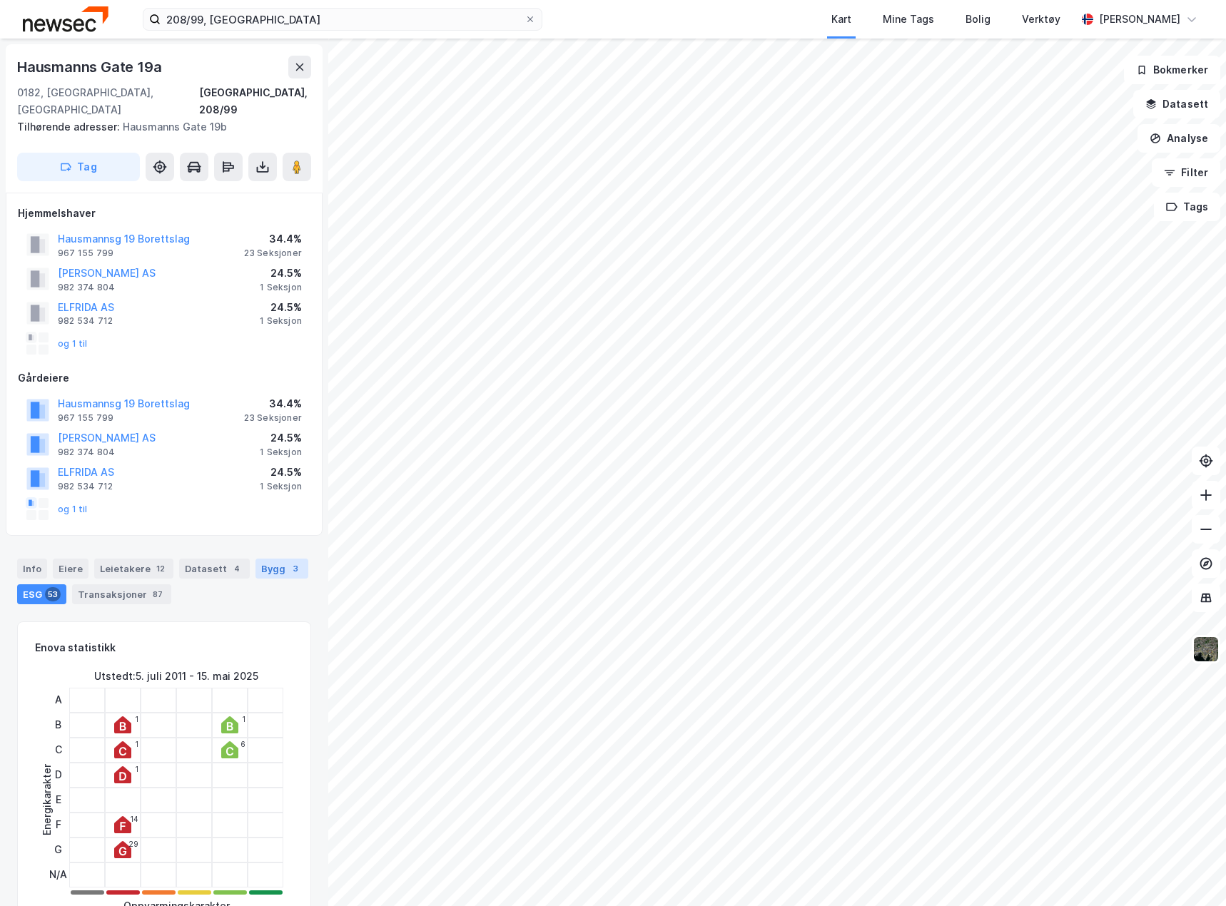
click at [275, 559] on div "Bygg 3" at bounding box center [281, 569] width 53 height 20
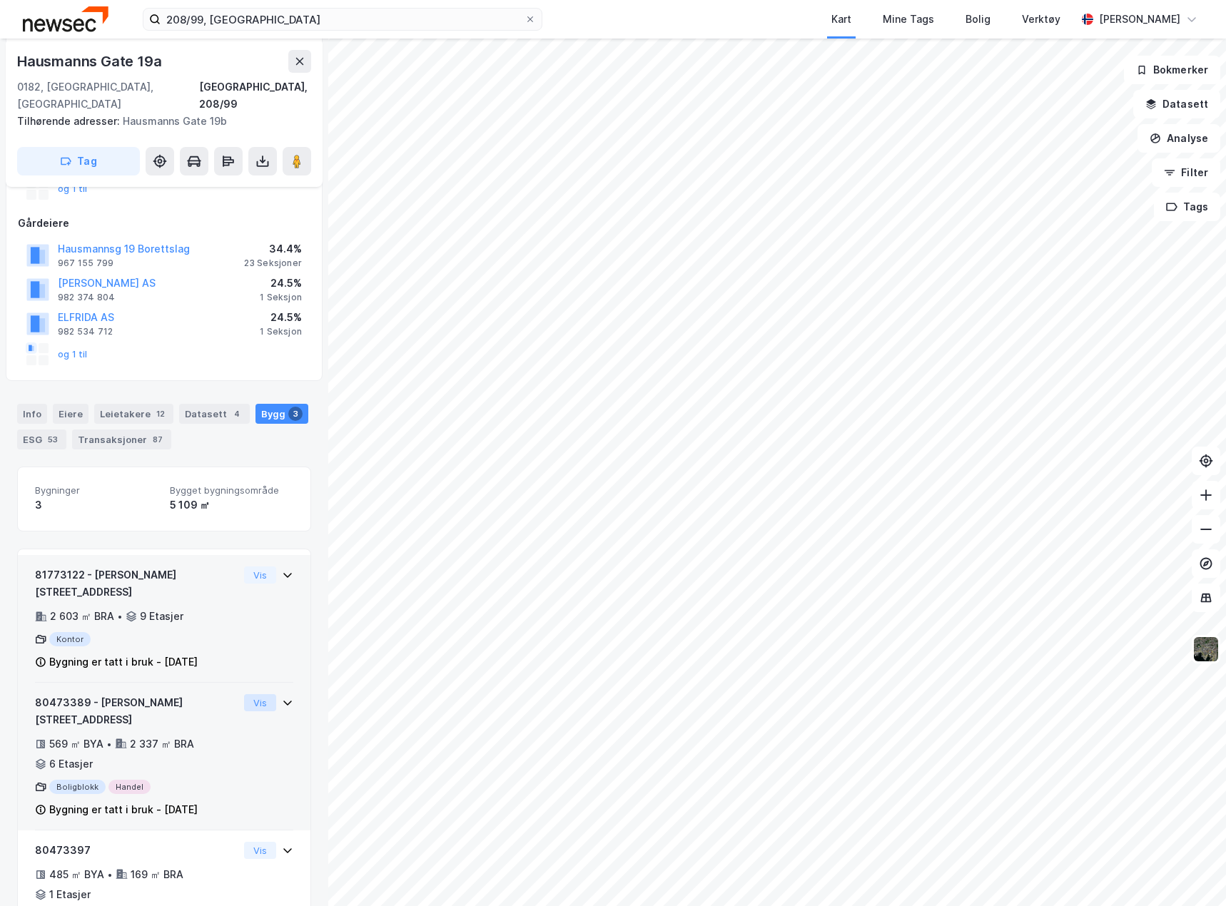
scroll to position [160, 0]
